Goal: Task Accomplishment & Management: Manage account settings

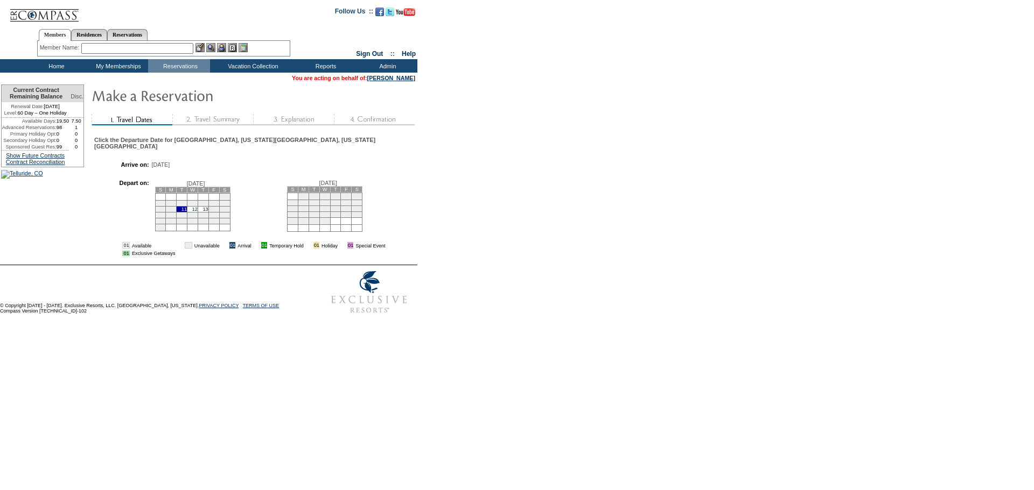
click at [179, 51] on input "text" at bounding box center [137, 48] width 112 height 11
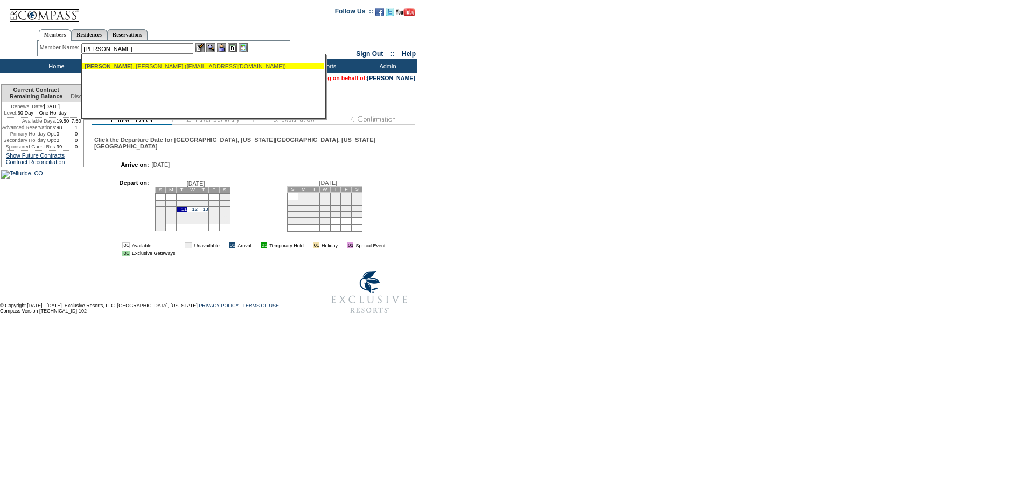
click at [171, 64] on div "[PERSON_NAME] ([EMAIL_ADDRESS][DOMAIN_NAME])" at bounding box center [203, 66] width 237 height 6
type input "[PERSON_NAME] ([EMAIL_ADDRESS][DOMAIN_NAME])"
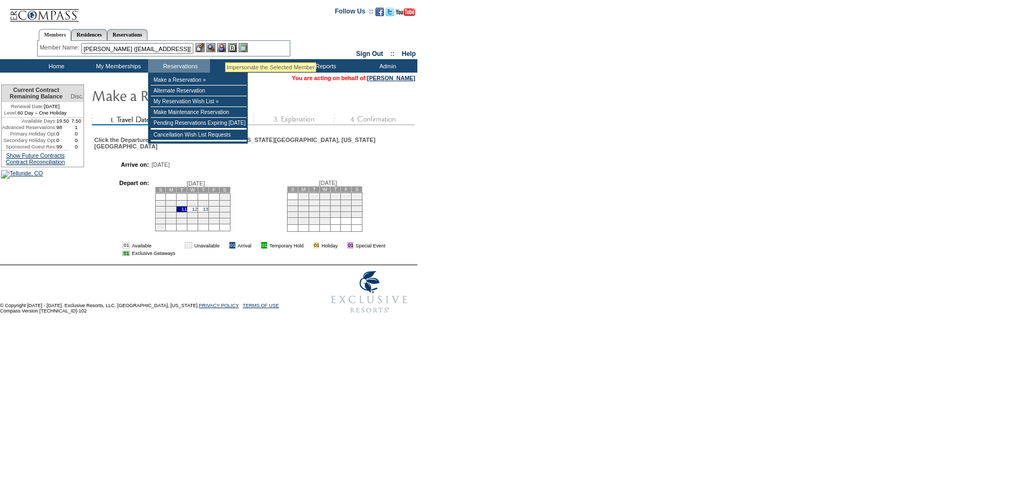
click at [225, 49] on img at bounding box center [221, 47] width 9 height 9
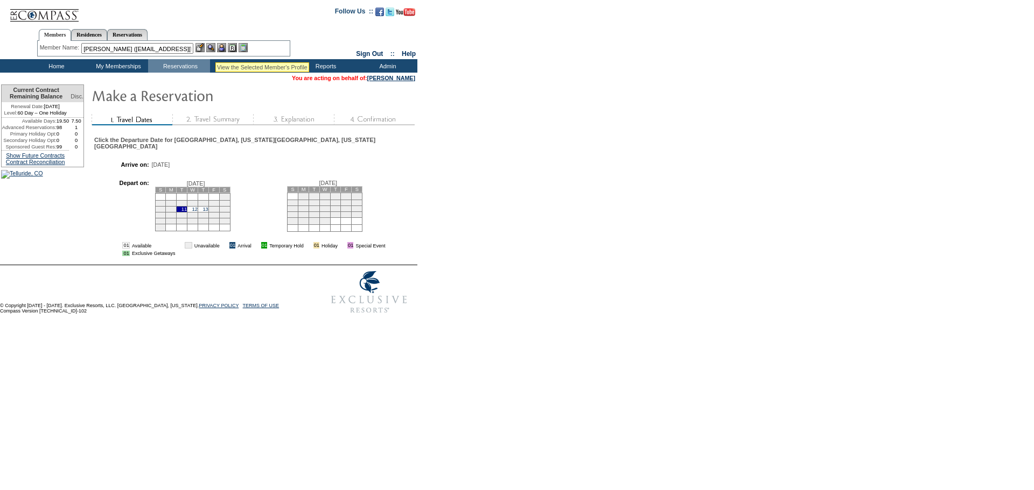
click at [213, 49] on img at bounding box center [210, 47] width 9 height 9
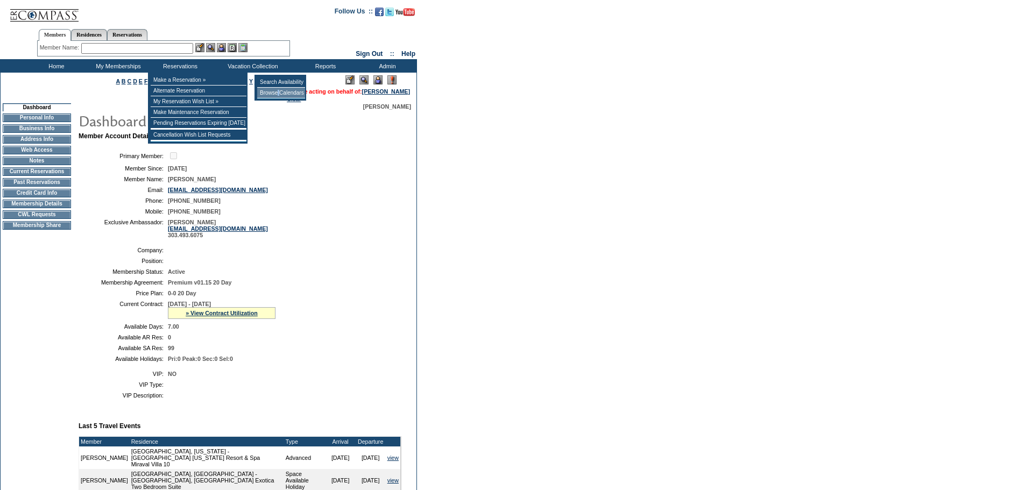
click at [281, 94] on td "Browse Calendars" at bounding box center [281, 93] width 48 height 11
